Goal: Navigation & Orientation: Find specific page/section

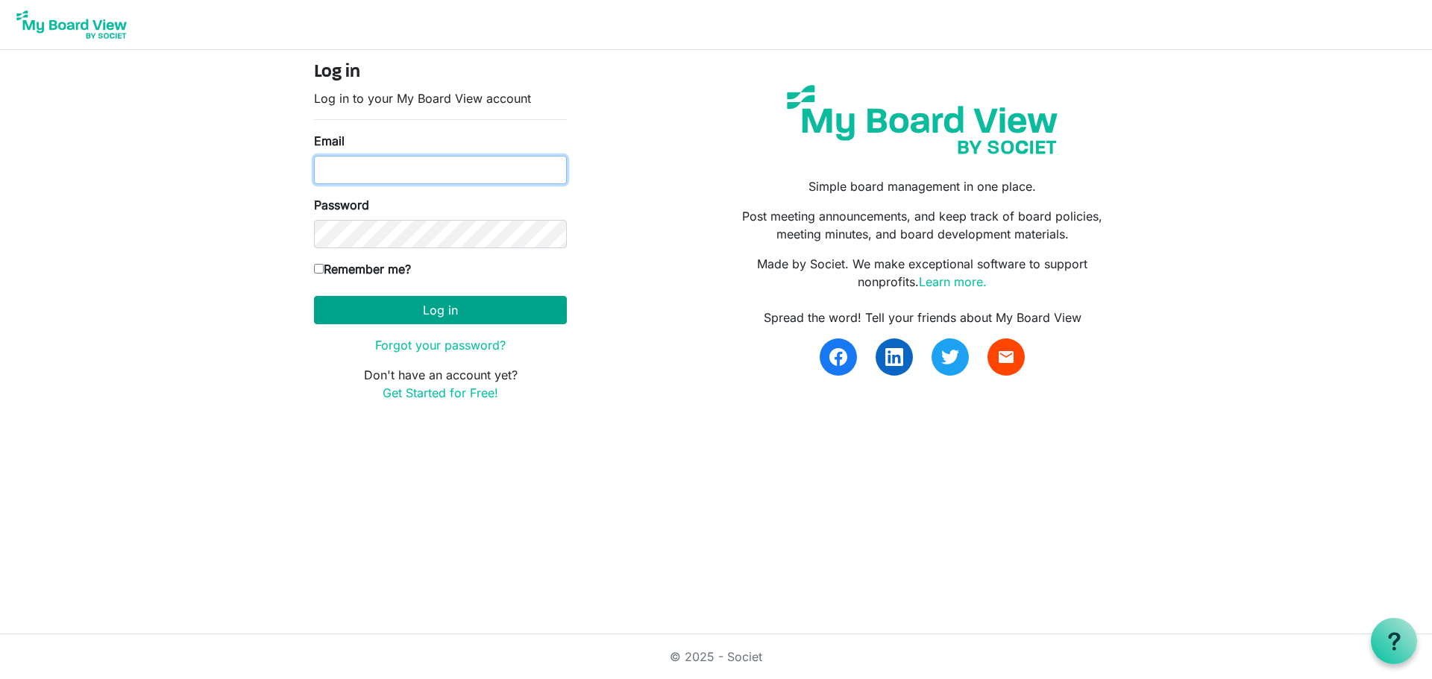
type input "scjonespinnacleleader@gmail.com"
click at [399, 300] on button "Log in" at bounding box center [440, 310] width 253 height 28
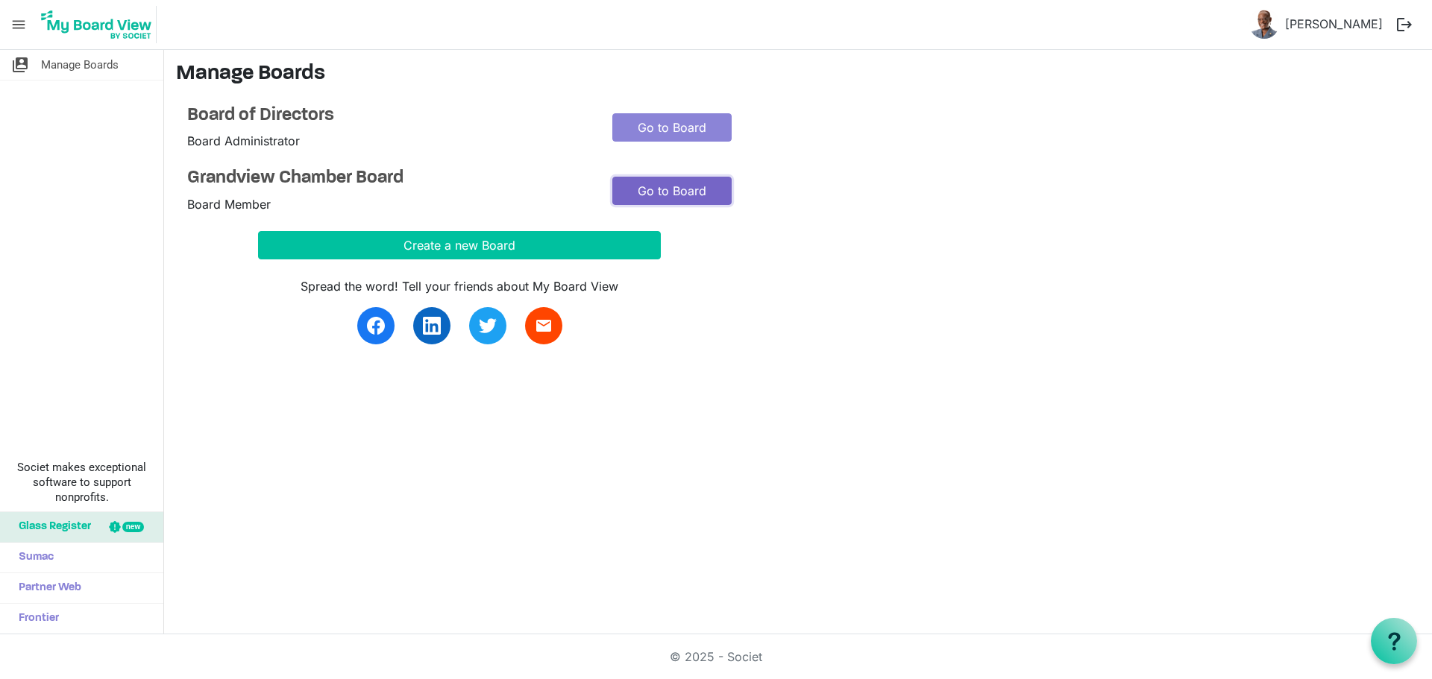
click at [664, 189] on link "Go to Board" at bounding box center [671, 191] width 119 height 28
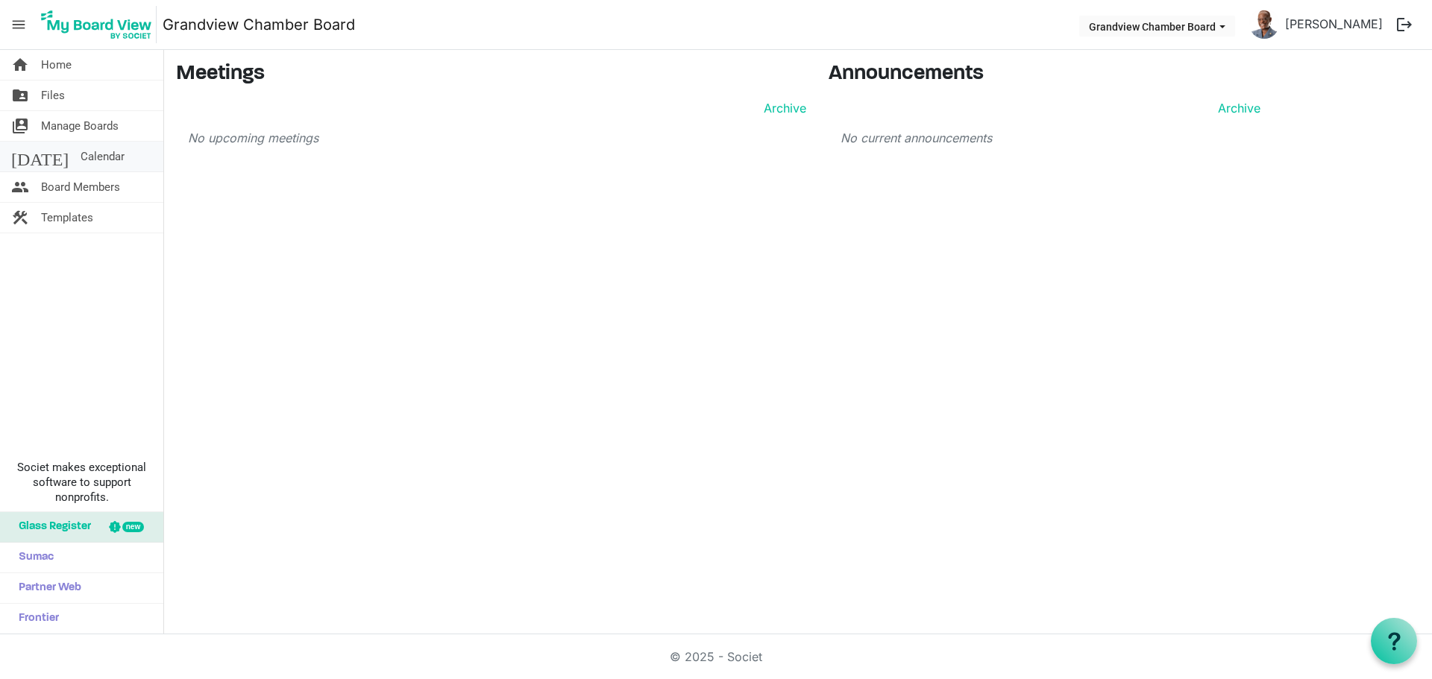
click at [81, 160] on span "Calendar" at bounding box center [103, 157] width 44 height 30
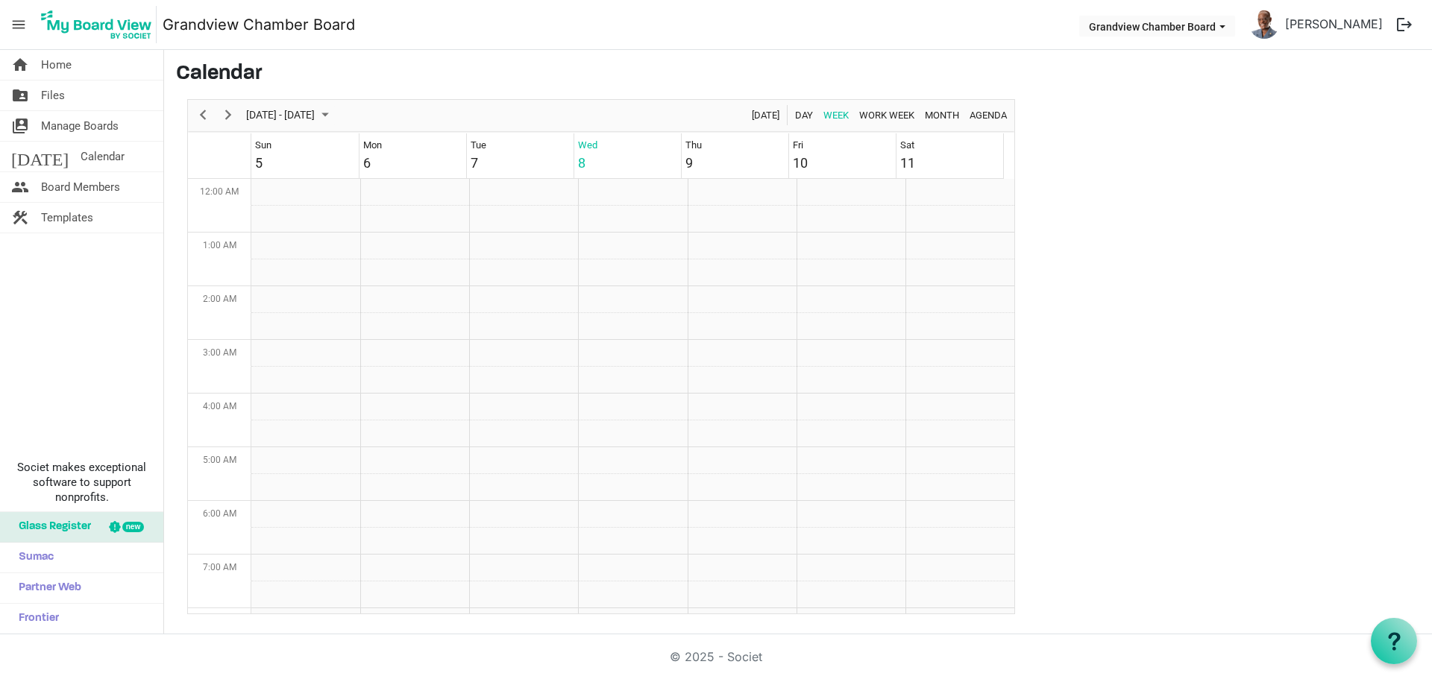
scroll to position [483, 0]
click at [225, 111] on span "Next" at bounding box center [228, 115] width 18 height 19
click at [231, 110] on span "Next" at bounding box center [228, 115] width 18 height 19
click at [63, 182] on span "Board Members" at bounding box center [80, 187] width 79 height 30
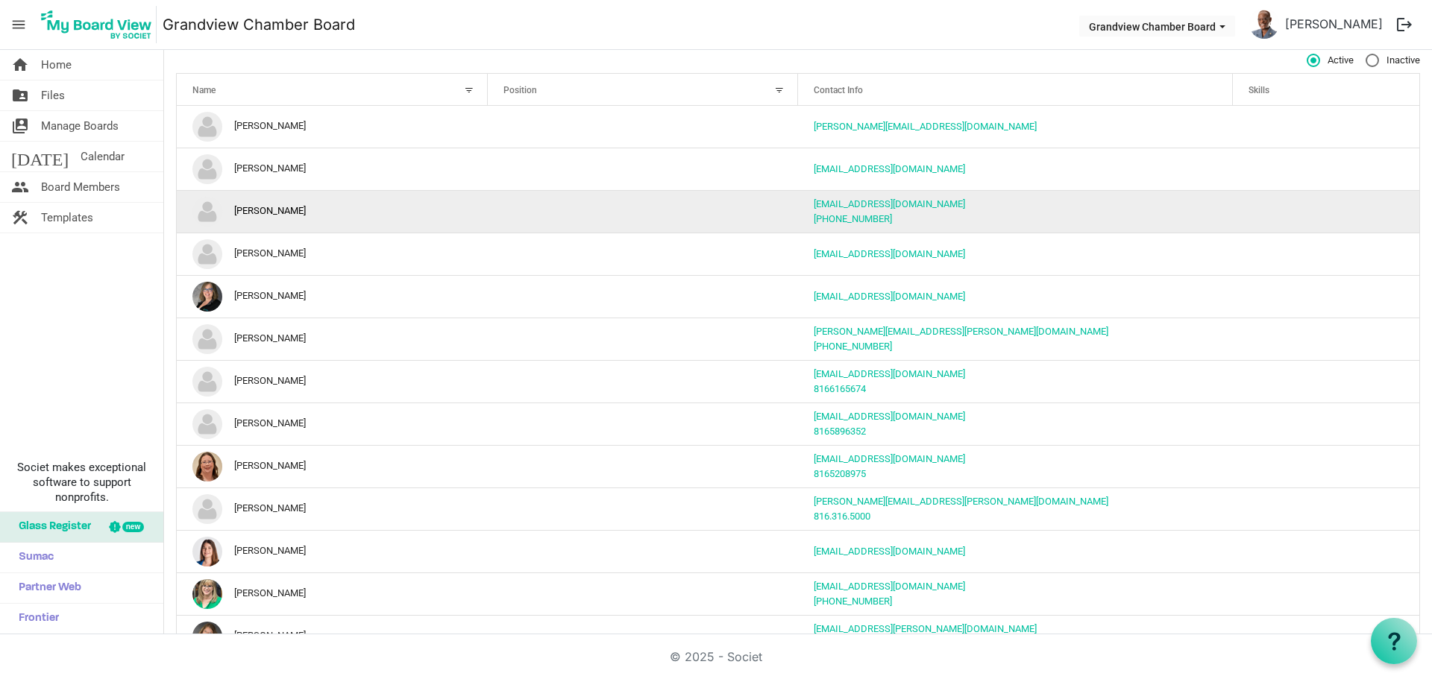
scroll to position [32, 0]
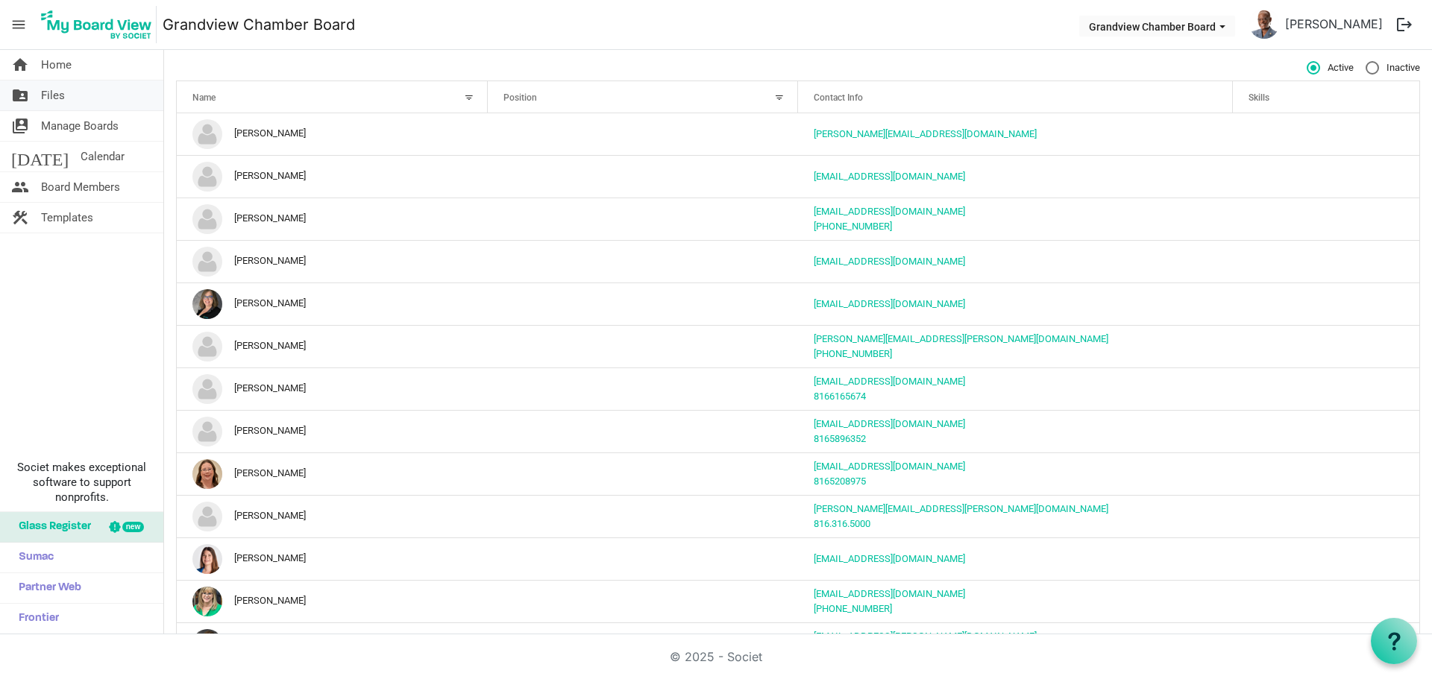
click at [43, 92] on span "Files" at bounding box center [53, 96] width 24 height 30
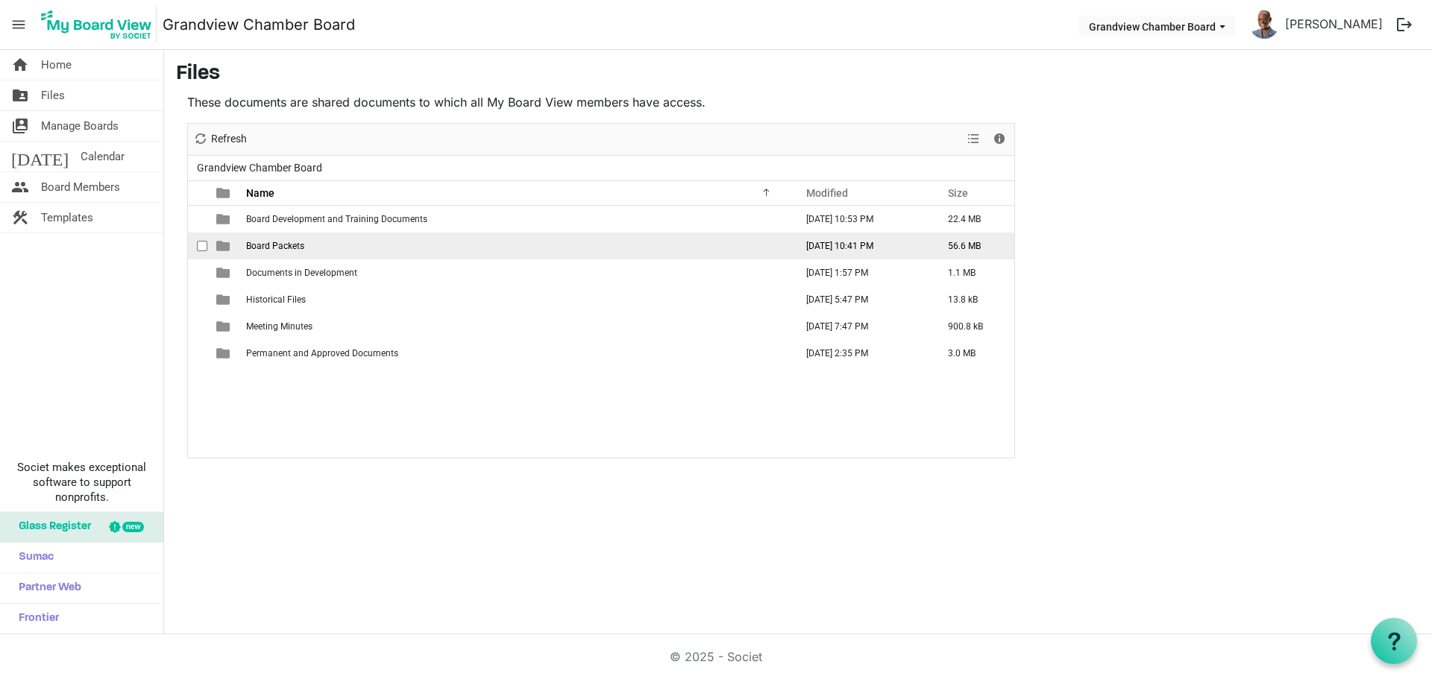
click at [289, 248] on span "Board Packets" at bounding box center [275, 246] width 58 height 10
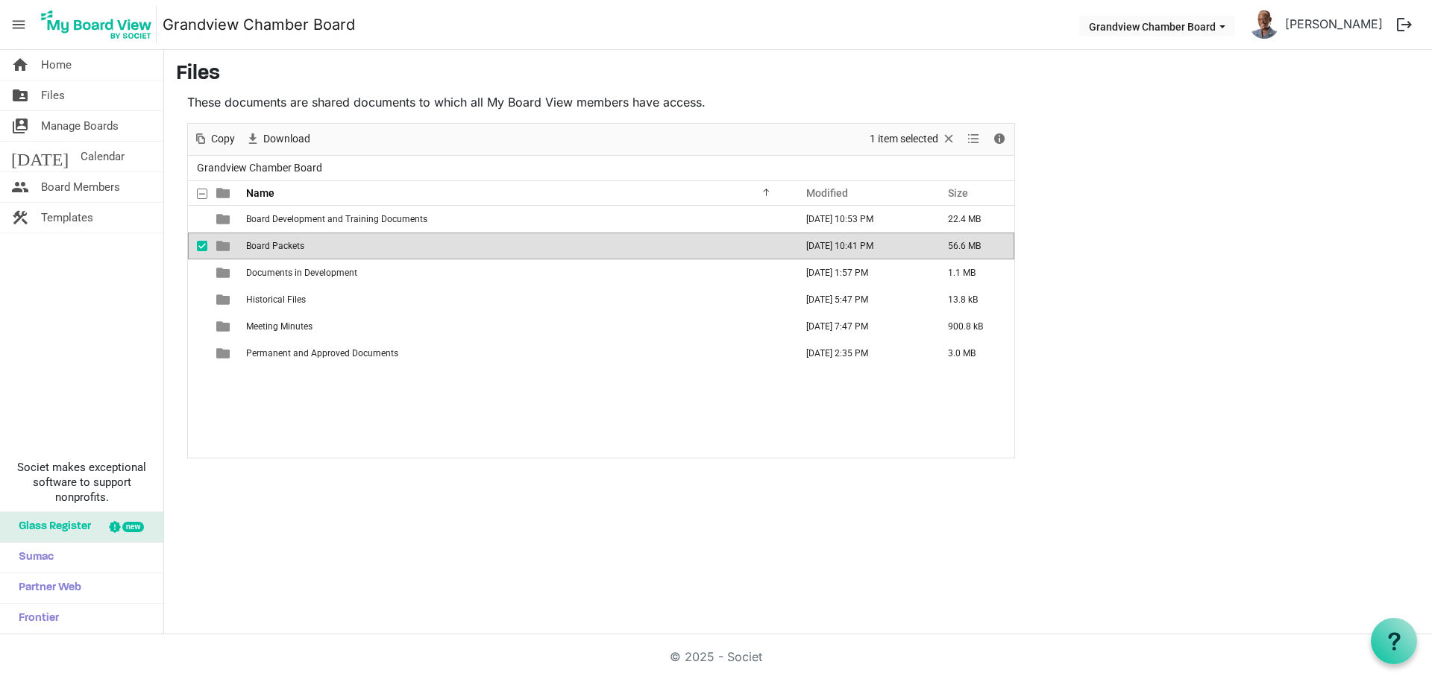
click at [290, 248] on span "Board Packets" at bounding box center [275, 246] width 58 height 10
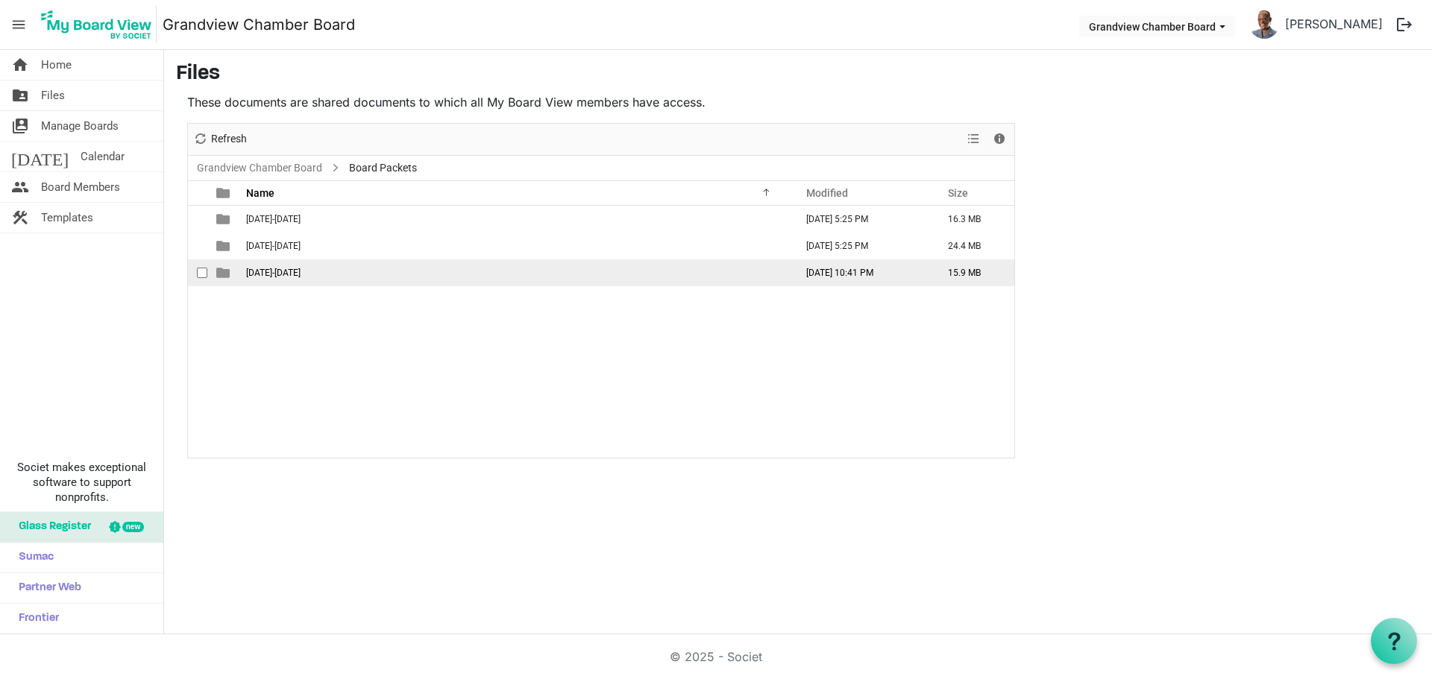
click at [272, 271] on span "[DATE]-[DATE]" at bounding box center [273, 273] width 54 height 10
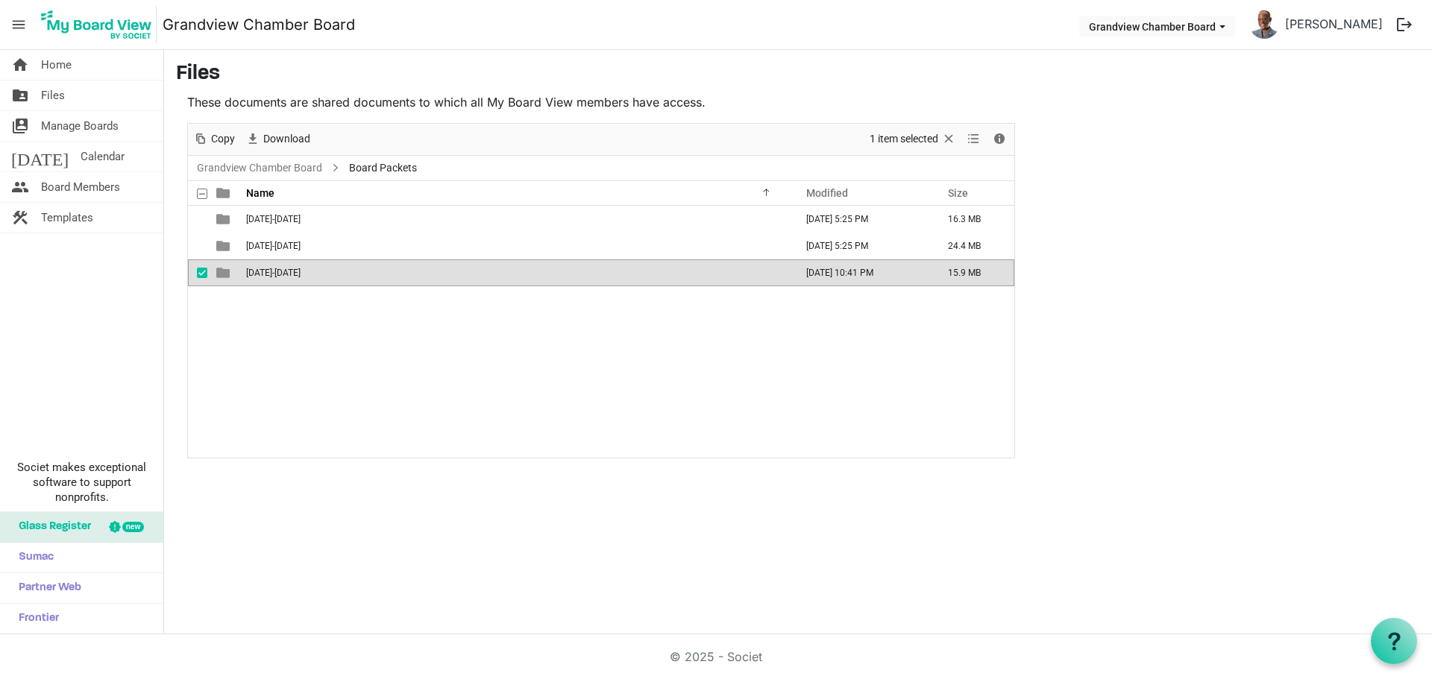
click at [272, 271] on span "[DATE]-[DATE]" at bounding box center [273, 273] width 54 height 10
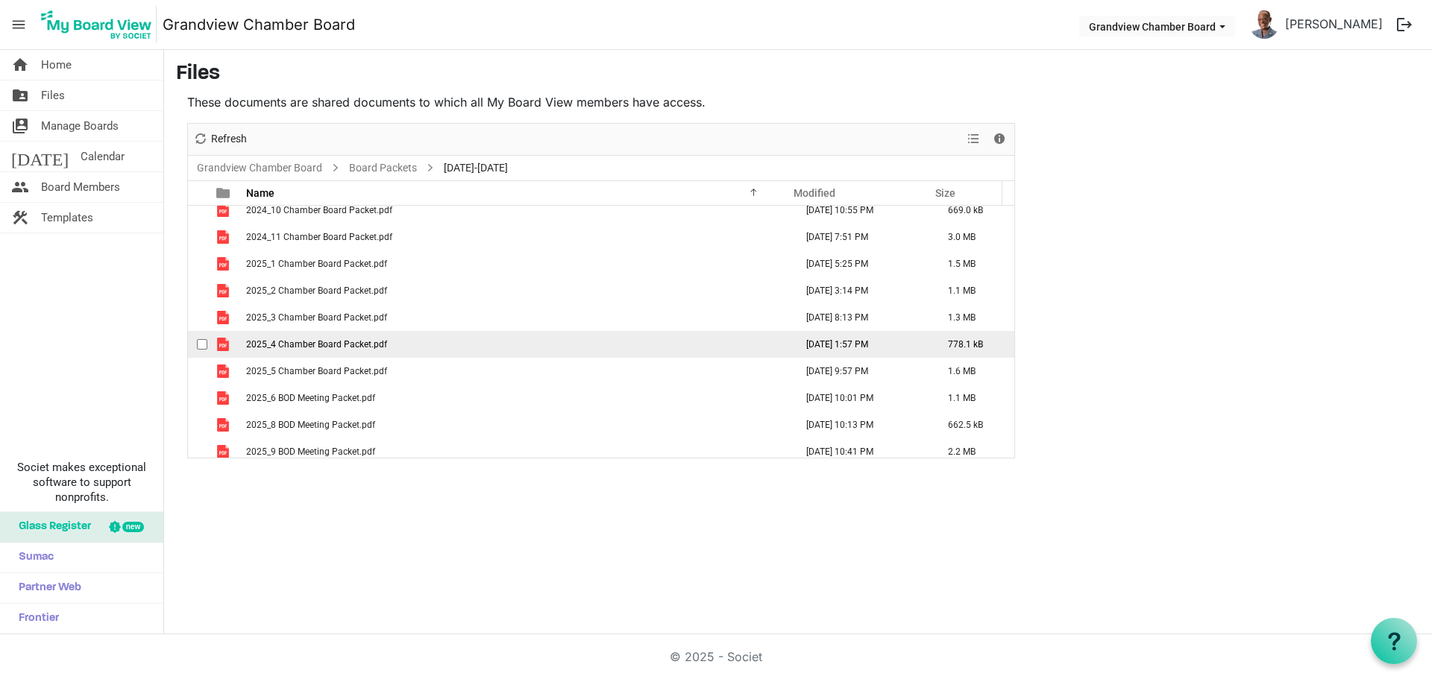
scroll to position [16, 0]
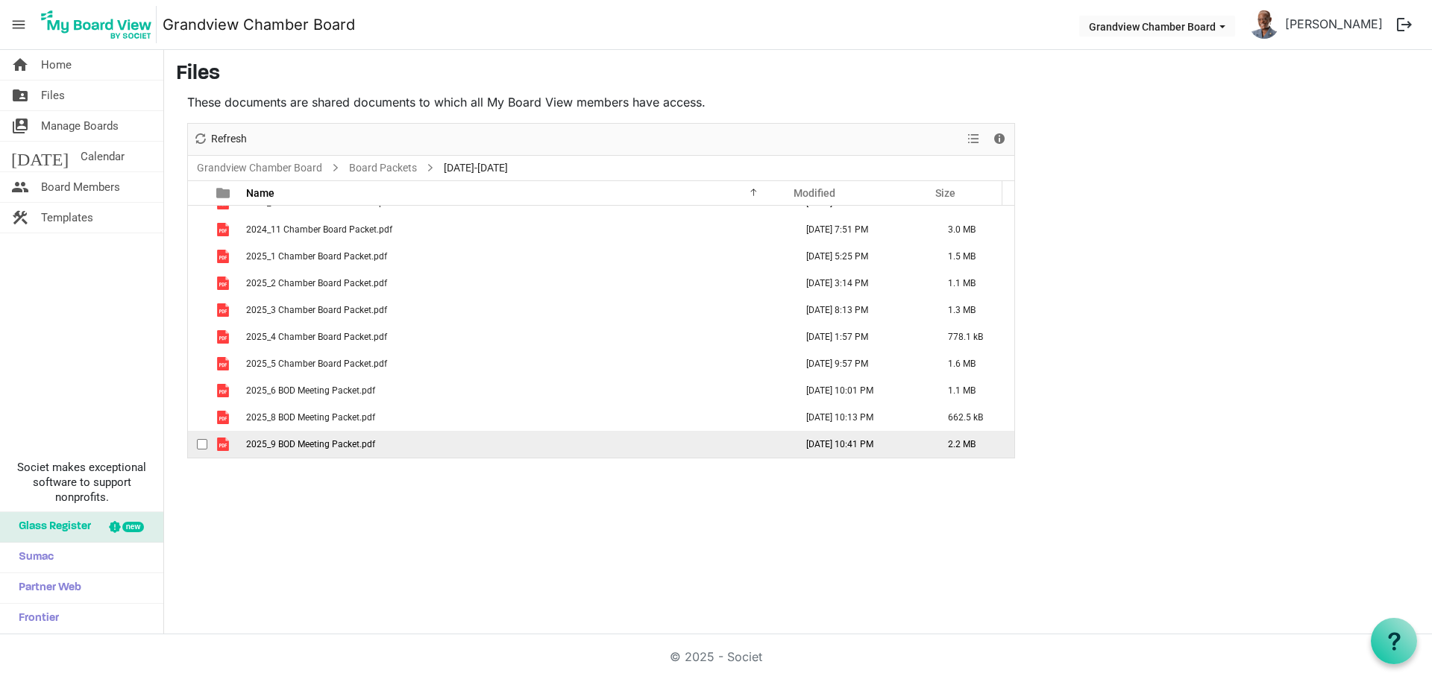
click at [345, 445] on span "2025_9 BOD Meeting Packet.pdf" at bounding box center [310, 444] width 129 height 10
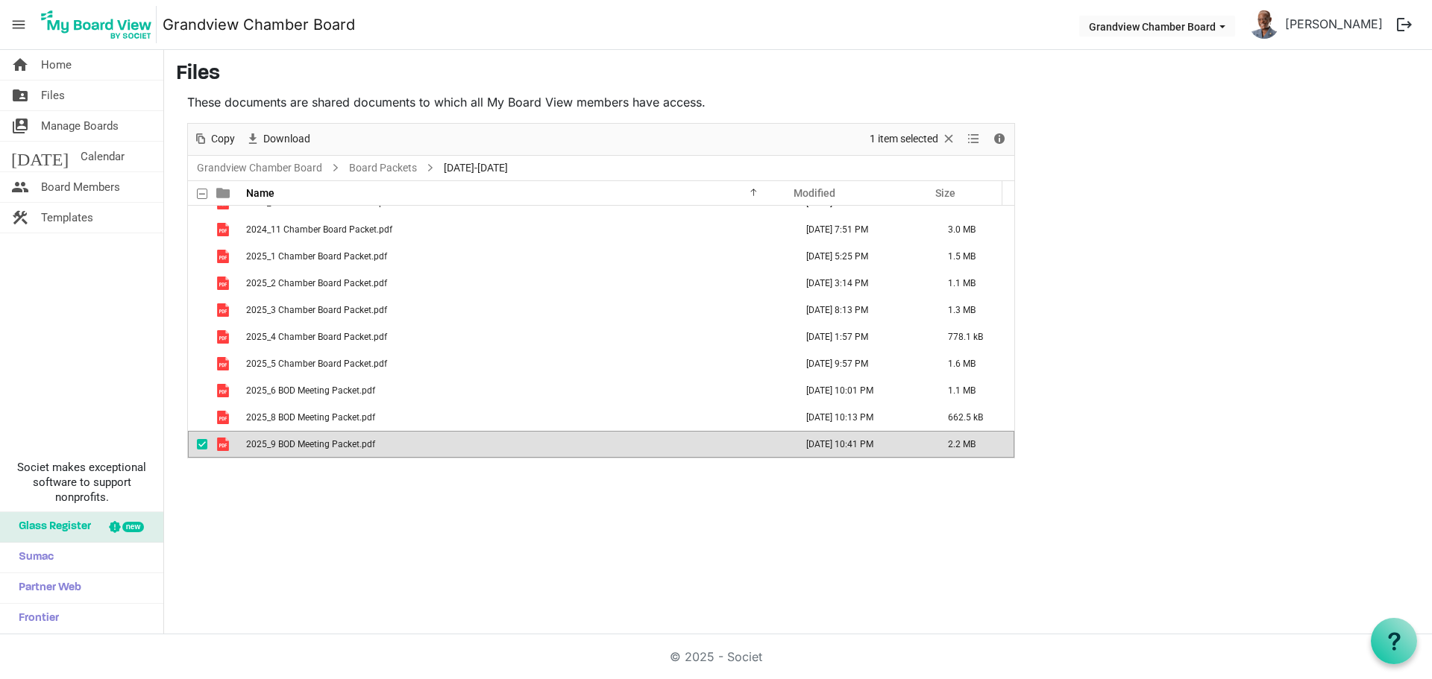
click at [345, 445] on span "2025_9 BOD Meeting Packet.pdf" at bounding box center [310, 444] width 129 height 10
click at [1402, 23] on button "logout" at bounding box center [1404, 24] width 31 height 31
